Goal: Transaction & Acquisition: Book appointment/travel/reservation

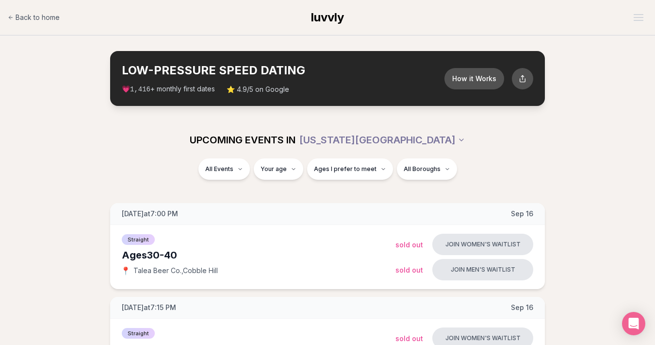
scroll to position [0, 0]
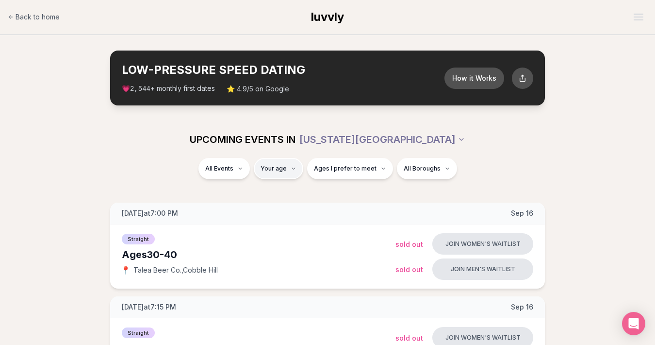
type input "**"
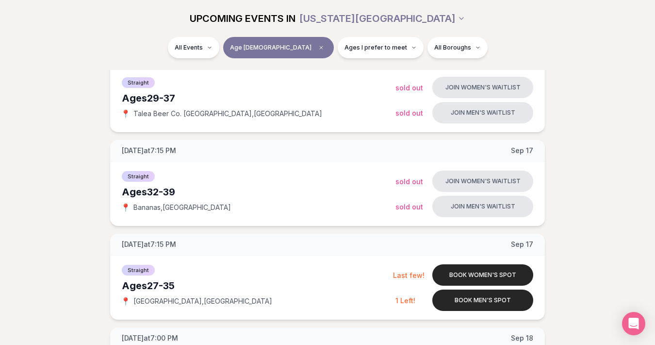
scroll to position [604, 0]
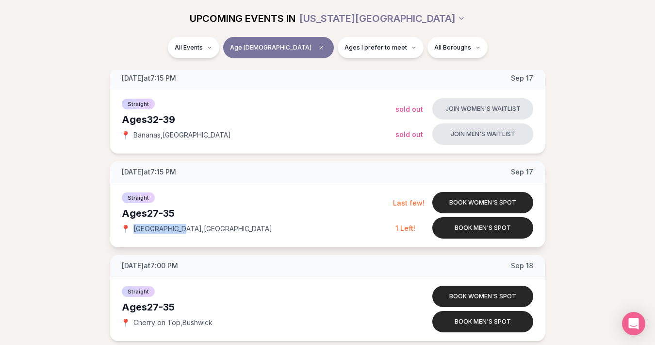
drag, startPoint x: 134, startPoint y: 227, endPoint x: 179, endPoint y: 224, distance: 44.7
click at [179, 224] on span "[GEOGRAPHIC_DATA] , [GEOGRAPHIC_DATA]" at bounding box center [202, 229] width 139 height 10
copy span "[GEOGRAPHIC_DATA]"
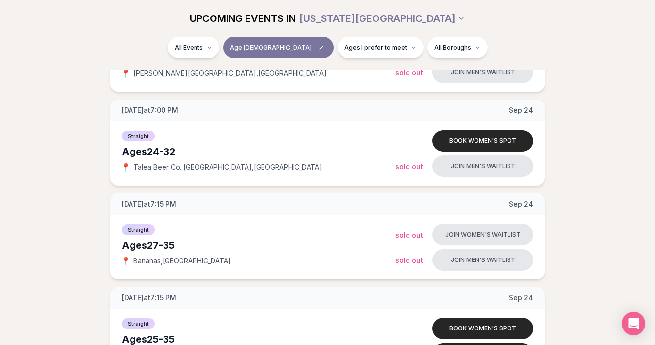
scroll to position [1250, 0]
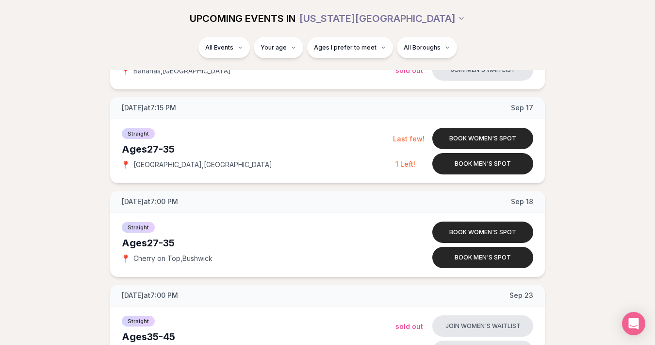
scroll to position [668, 0]
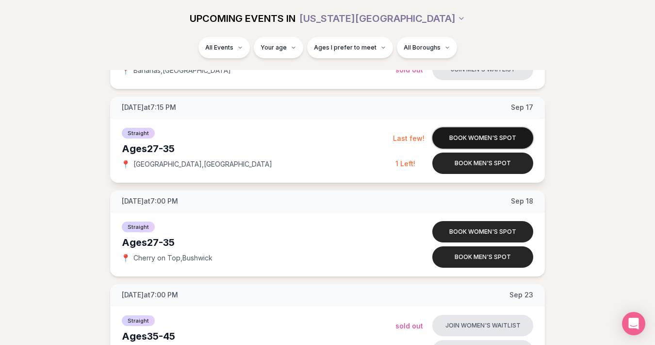
click at [490, 137] on button "Book women's spot" at bounding box center [482, 137] width 101 height 21
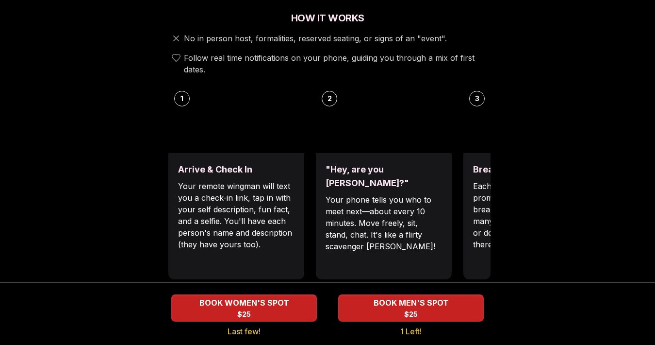
scroll to position [393, 0]
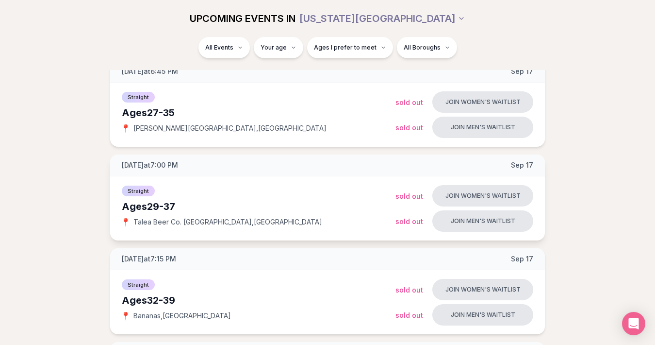
scroll to position [438, 0]
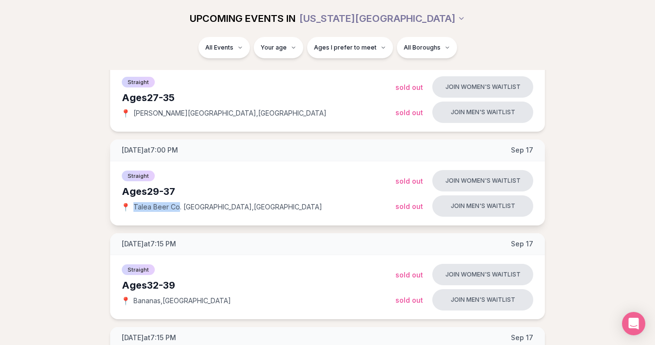
drag, startPoint x: 132, startPoint y: 206, endPoint x: 177, endPoint y: 205, distance: 45.2
click at [177, 205] on div "📍 Talea Beer Co. Williamsburg , Williamsburg" at bounding box center [259, 207] width 274 height 10
copy span "Talea Beer Co"
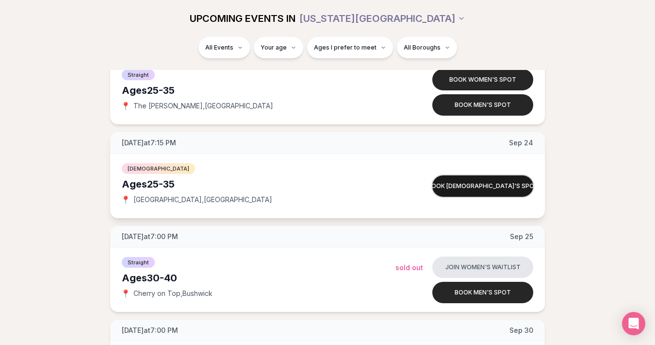
scroll to position [1477, 0]
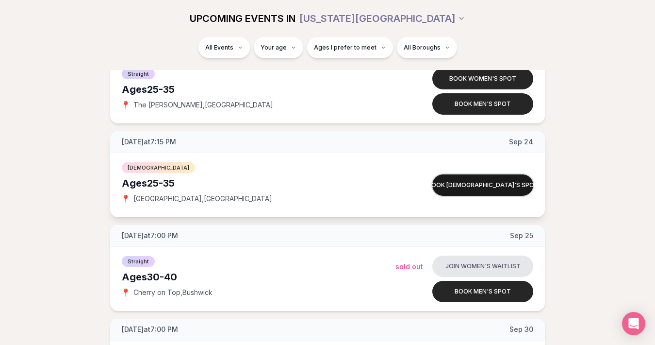
click at [487, 187] on button "Book [DEMOGRAPHIC_DATA]'s spot" at bounding box center [482, 184] width 101 height 21
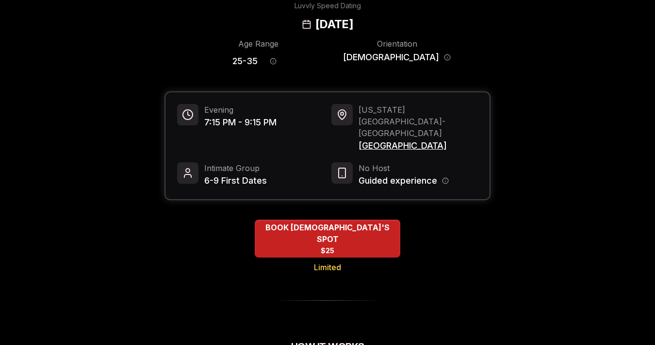
scroll to position [52, 0]
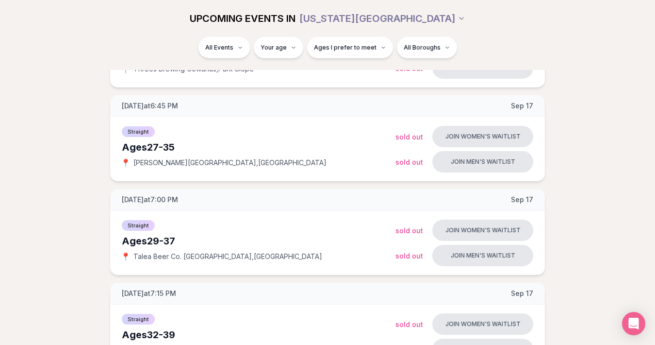
scroll to position [424, 0]
